Goal: Answer question/provide support: Share knowledge or assist other users

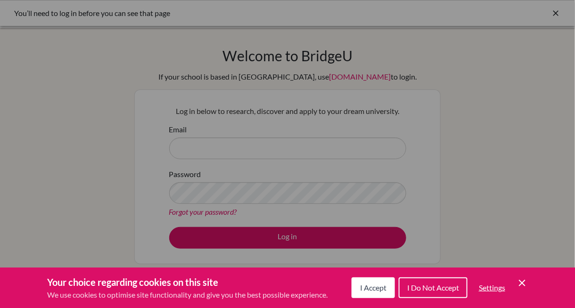
click at [448, 287] on span "I Do Not Accept" at bounding box center [433, 287] width 52 height 9
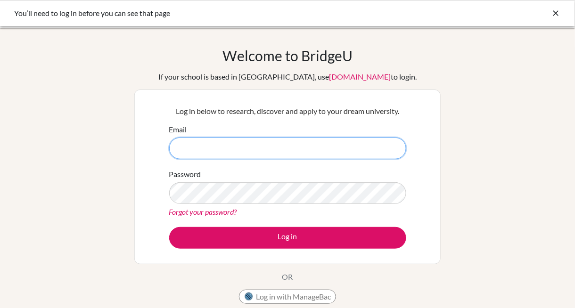
click at [259, 145] on input "Email" at bounding box center [287, 149] width 237 height 22
type input "marcelo.schwarz@ritsib.org"
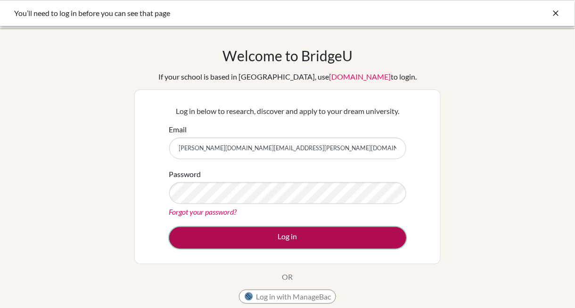
click at [270, 228] on button "Log in" at bounding box center [287, 238] width 237 height 22
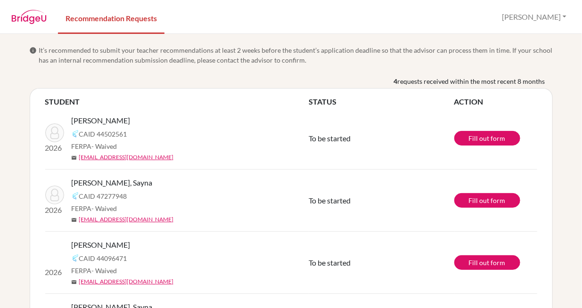
scroll to position [66, 0]
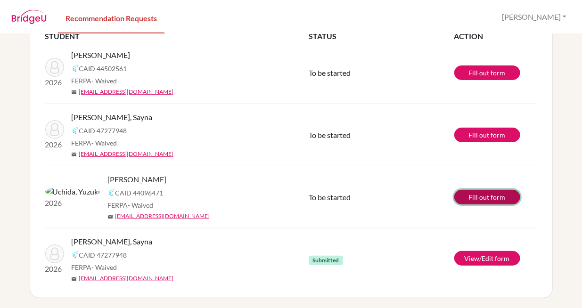
click at [473, 200] on link "Fill out form" at bounding box center [488, 197] width 66 height 15
click at [185, 116] on div "[PERSON_NAME], Sayna" at bounding box center [194, 117] width 245 height 11
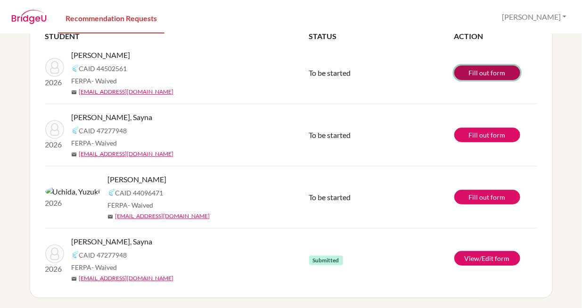
click at [463, 70] on link "Fill out form" at bounding box center [488, 73] width 66 height 15
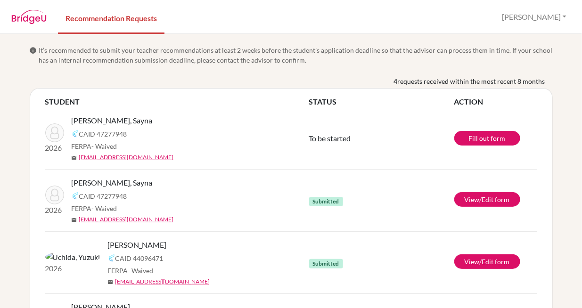
scroll to position [66, 0]
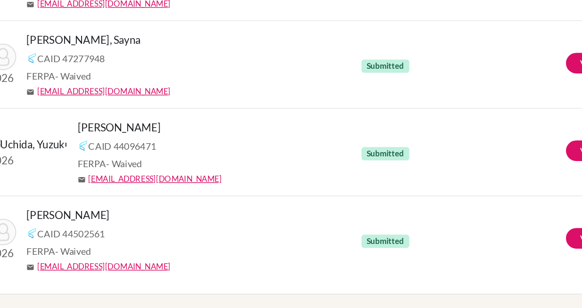
drag, startPoint x: 286, startPoint y: 238, endPoint x: 255, endPoint y: 258, distance: 36.8
click at [255, 258] on div "CAID 44502561" at bounding box center [194, 254] width 245 height 11
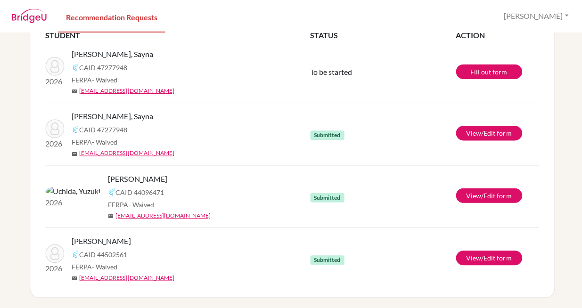
scroll to position [0, 0]
